Goal: Task Accomplishment & Management: Use online tool/utility

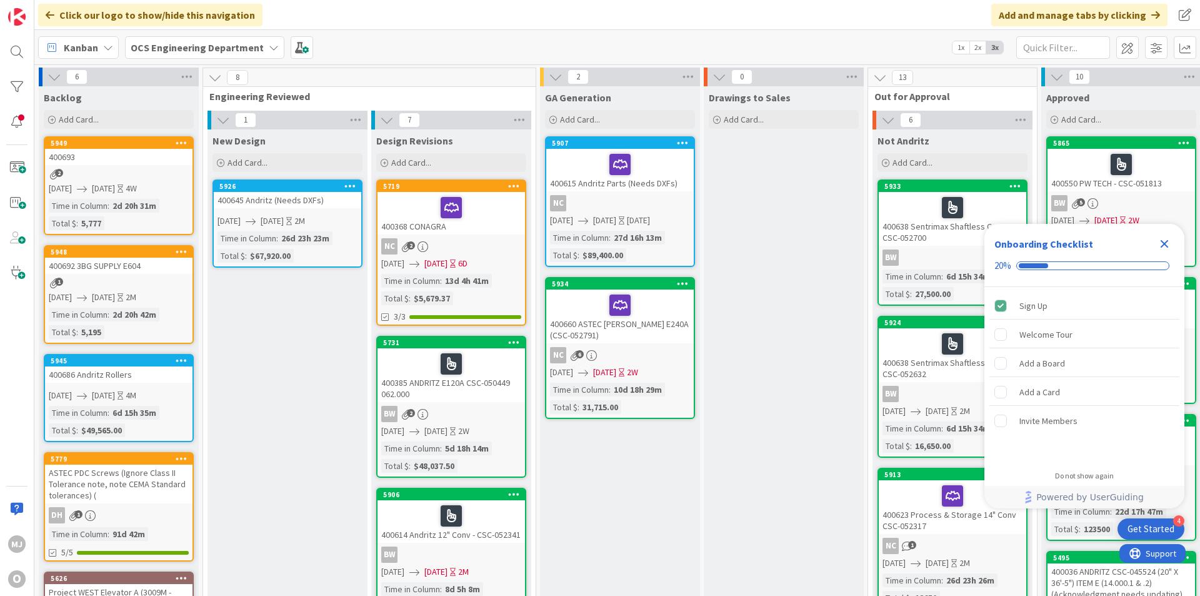
click at [1167, 238] on icon "Close Checklist" at bounding box center [1164, 243] width 15 height 15
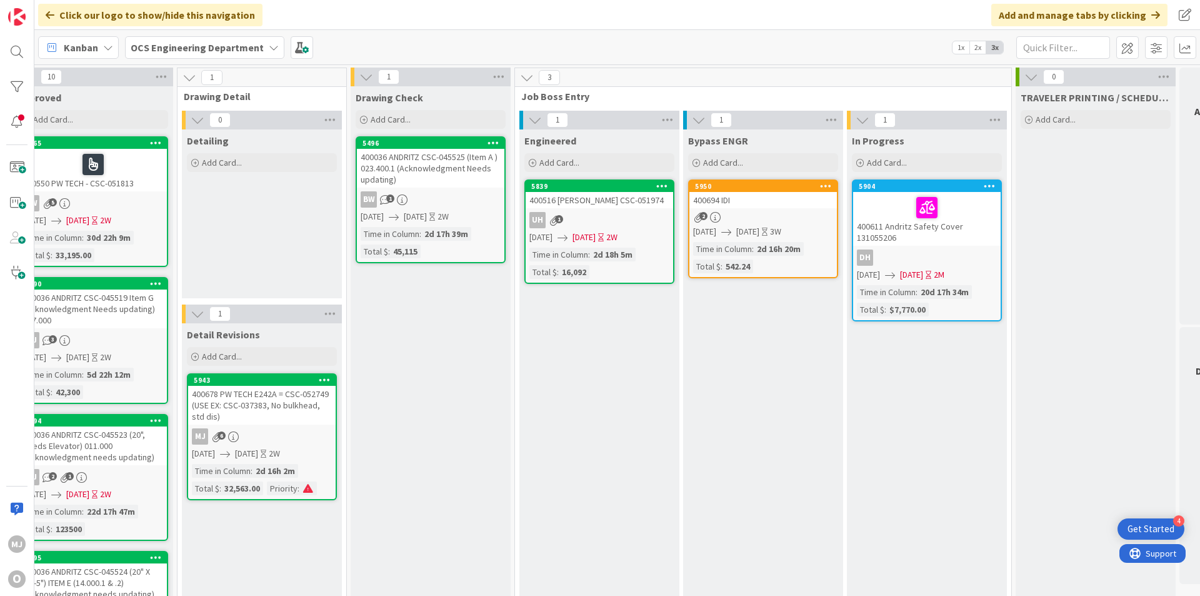
scroll to position [0, 1084]
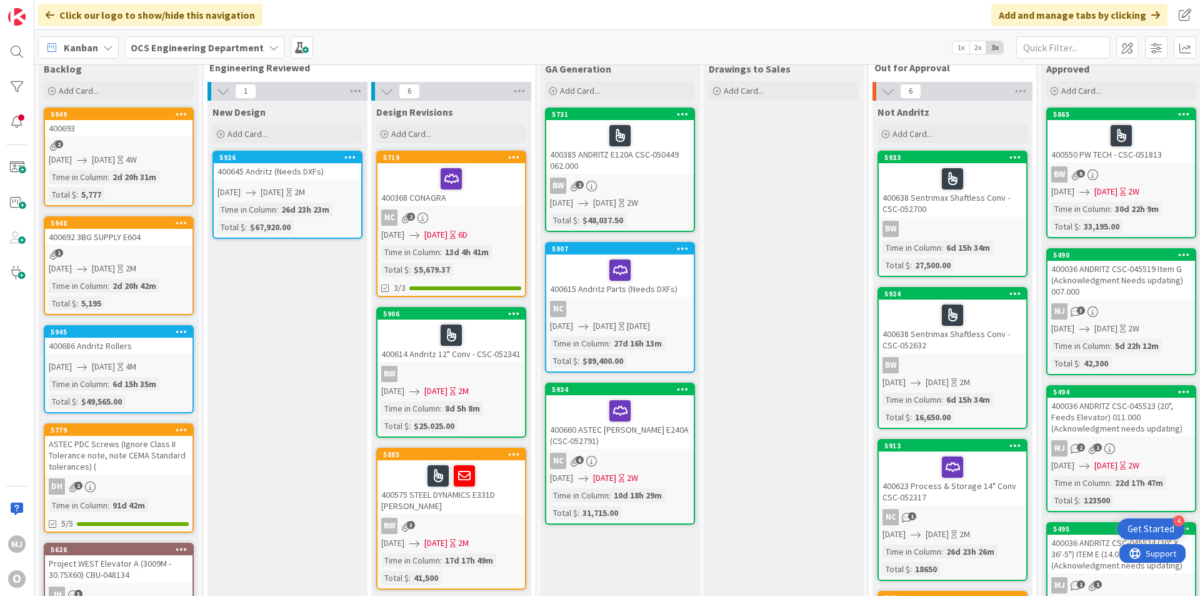
scroll to position [0, 0]
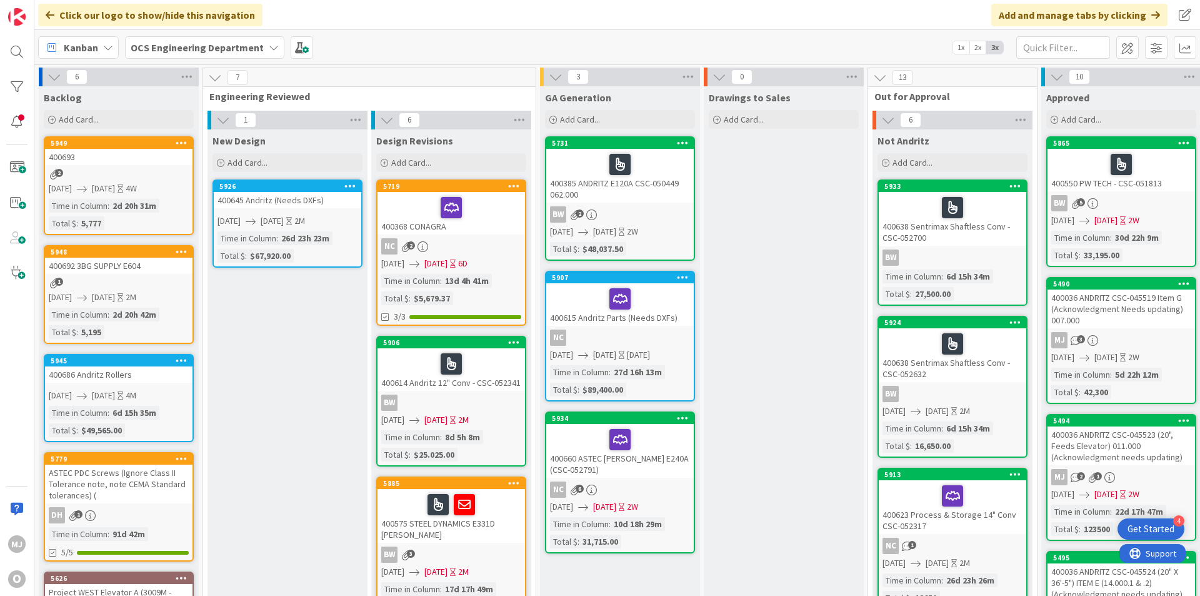
click at [103, 156] on div "400693" at bounding box center [119, 157] width 148 height 16
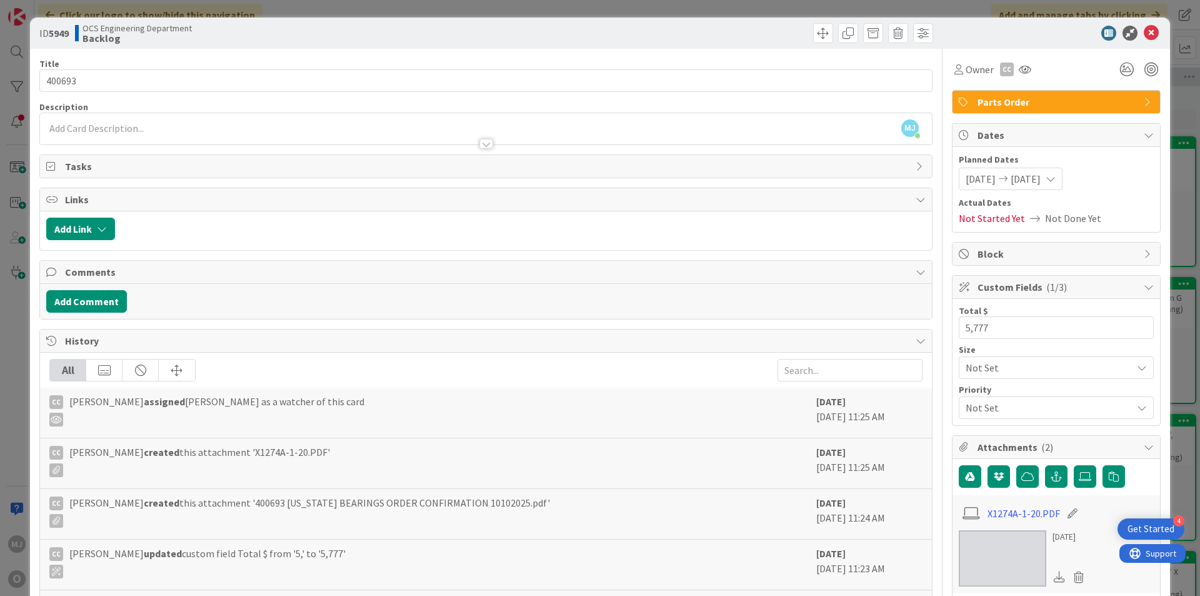
scroll to position [125, 0]
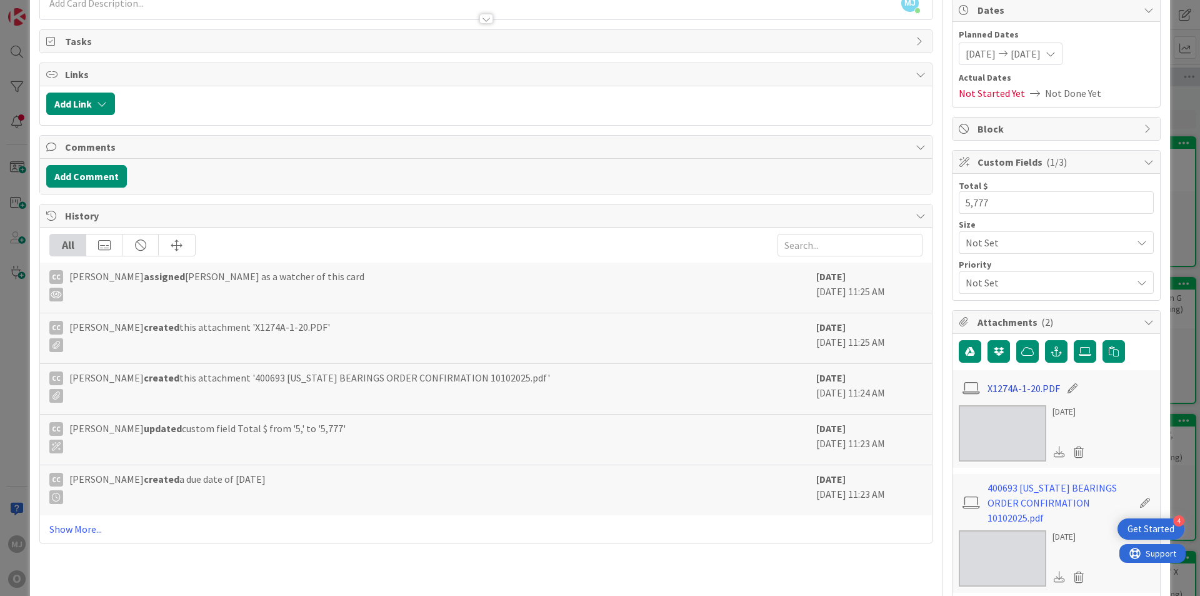
click at [1030, 389] on link "X1274A-1-20.PDF" at bounding box center [1024, 388] width 73 height 15
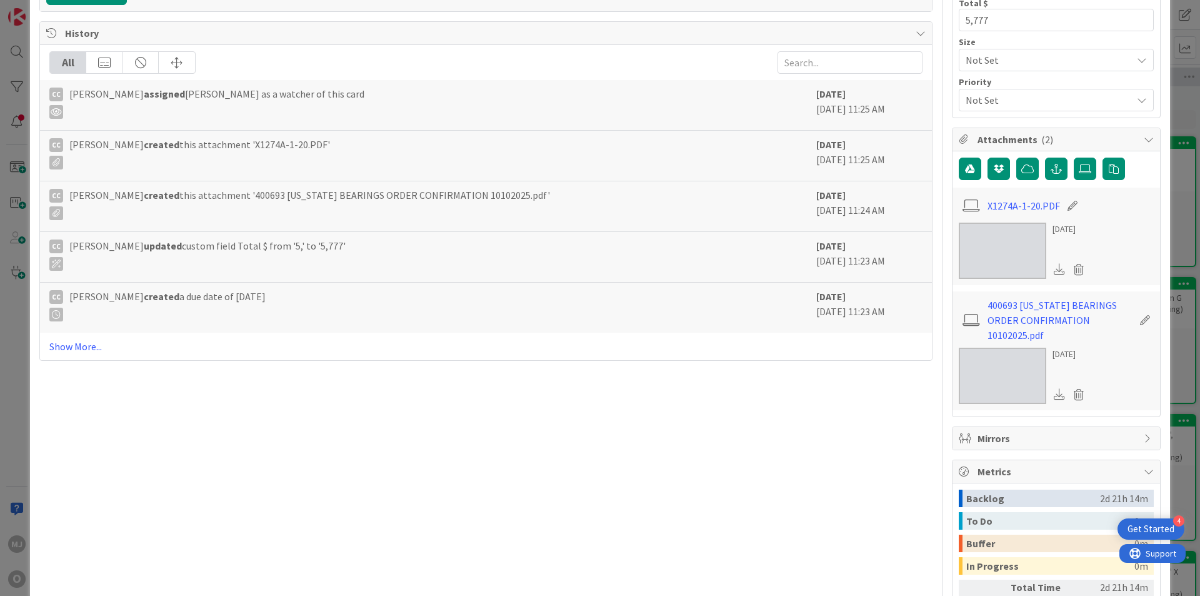
scroll to position [313, 0]
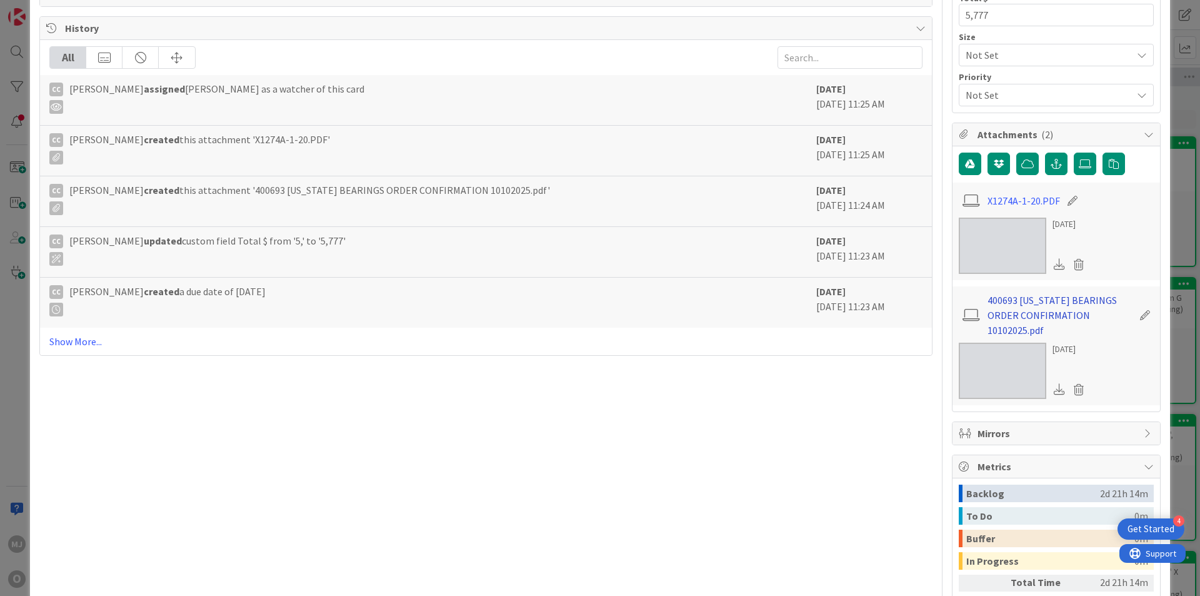
click at [1023, 300] on link "400693 ALABAMA BEARINGS ORDER CONFIRMATION 10102025.pdf" at bounding box center [1060, 315] width 145 height 45
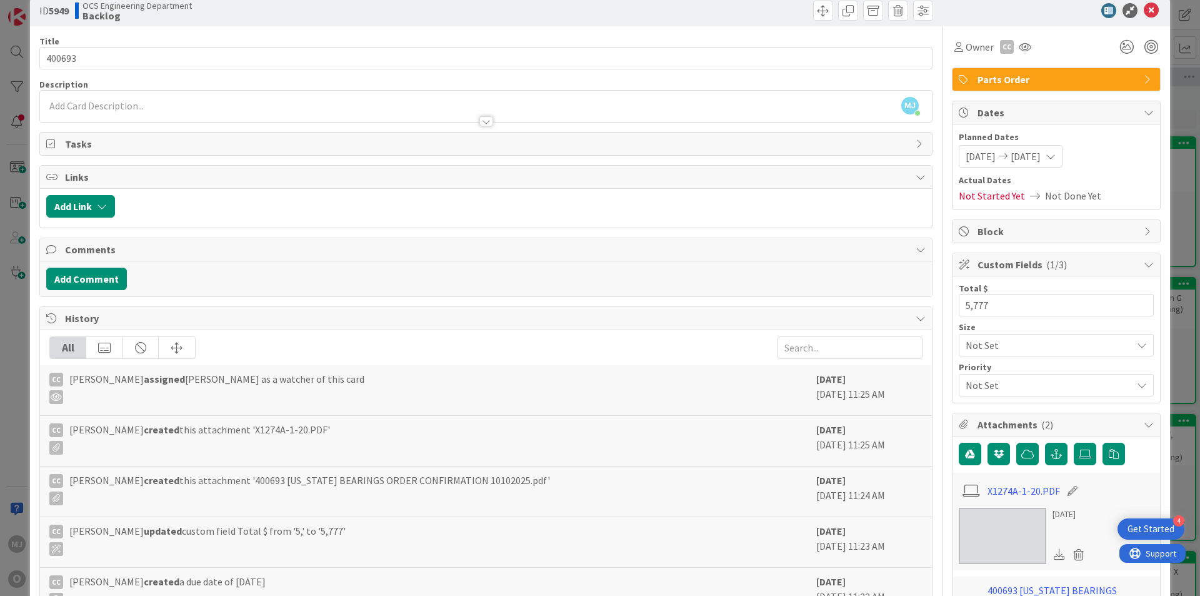
scroll to position [0, 0]
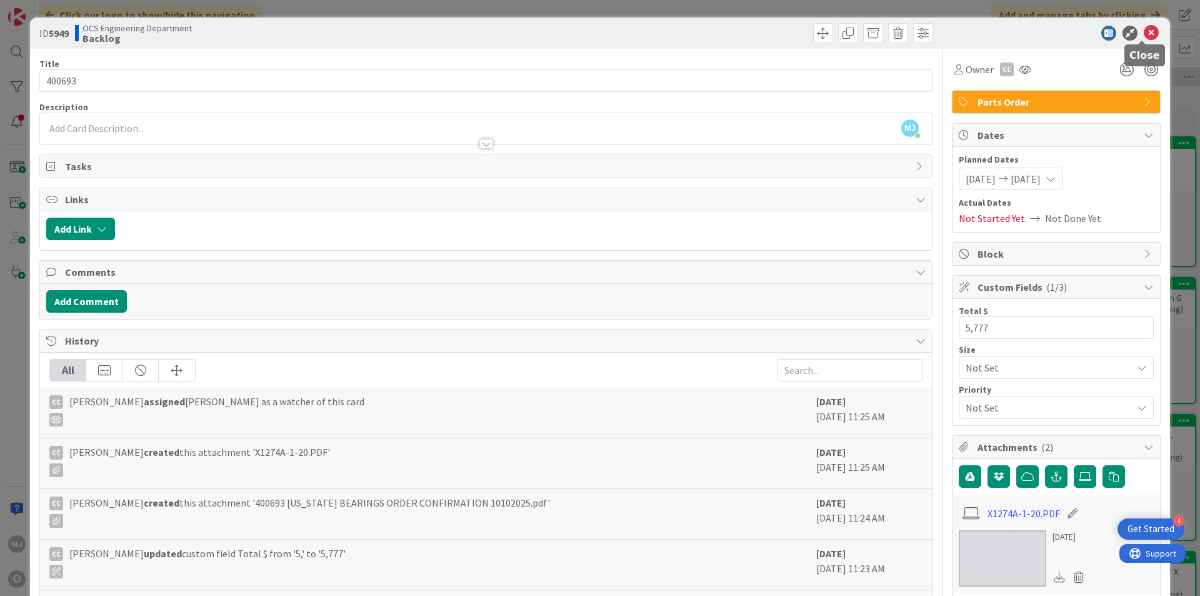
click at [1144, 33] on icon at bounding box center [1151, 33] width 15 height 15
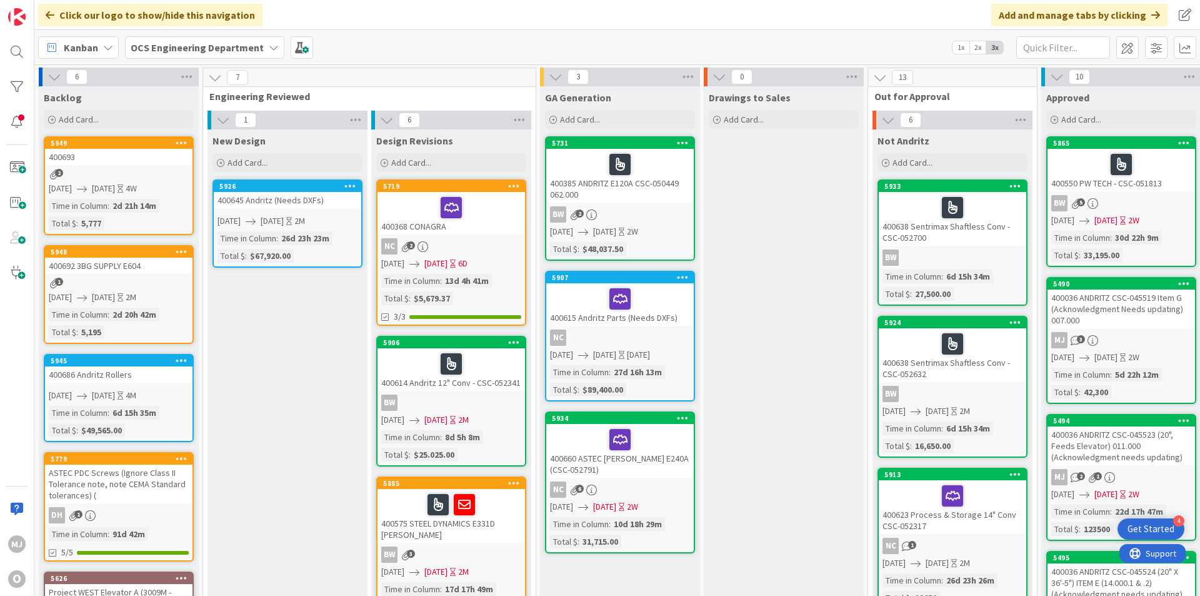
click at [133, 284] on div "1" at bounding box center [119, 283] width 148 height 11
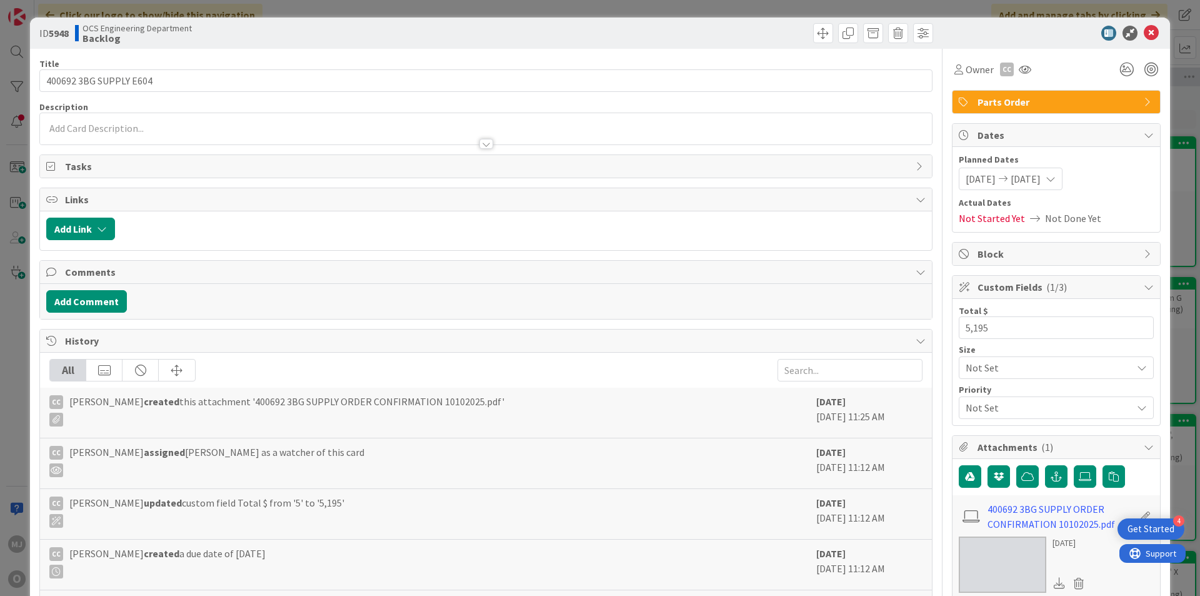
scroll to position [125, 0]
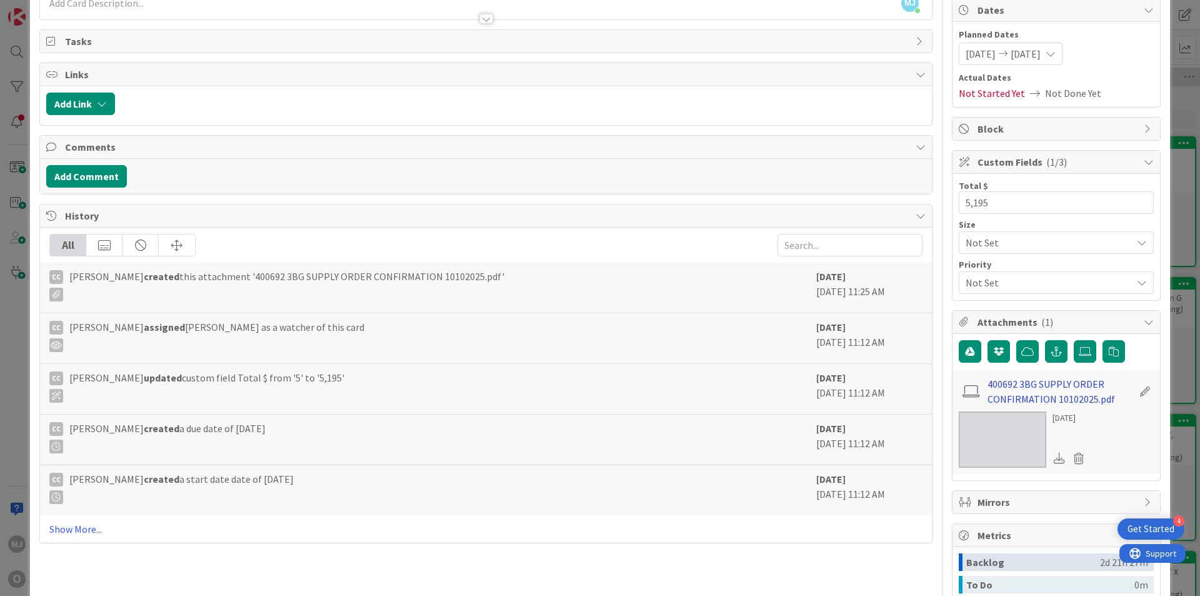
click at [1027, 390] on link "400692 3BG SUPPLY ORDER CONFIRMATION 10102025.pdf" at bounding box center [1060, 391] width 145 height 30
